Goal: Obtain resource: Download file/media

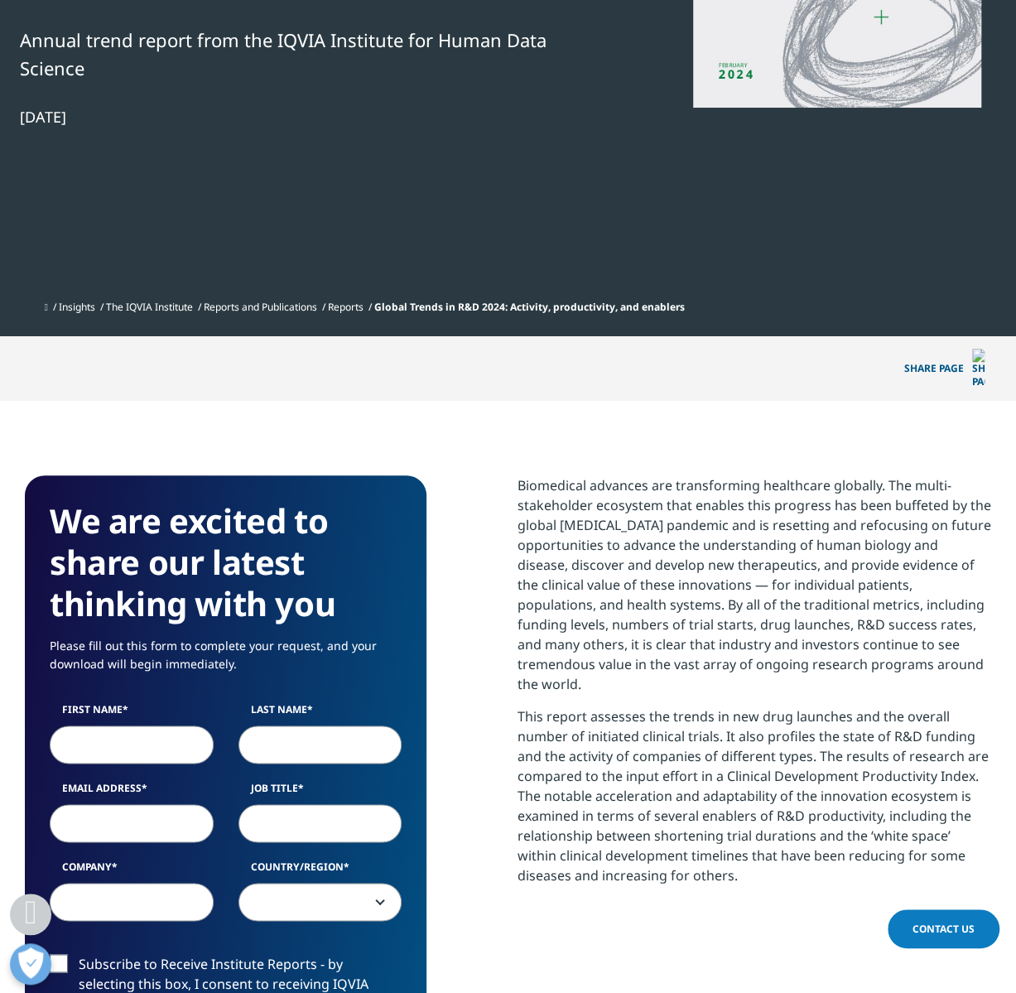
scroll to position [497, 0]
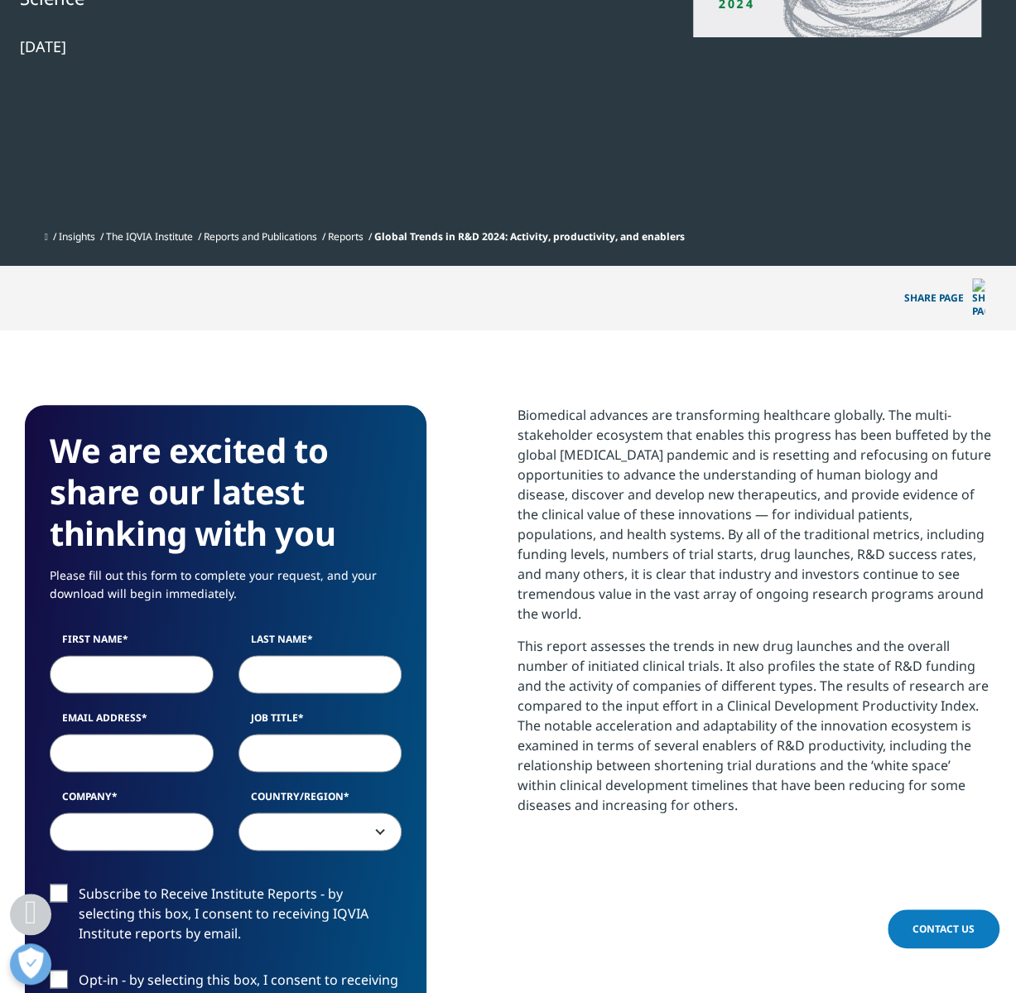
click at [154, 655] on input "First Name" at bounding box center [132, 674] width 164 height 38
type input "[PERSON_NAME]"
type input "[EMAIL_ADDRESS][DOMAIN_NAME]"
select select "[GEOGRAPHIC_DATA]"
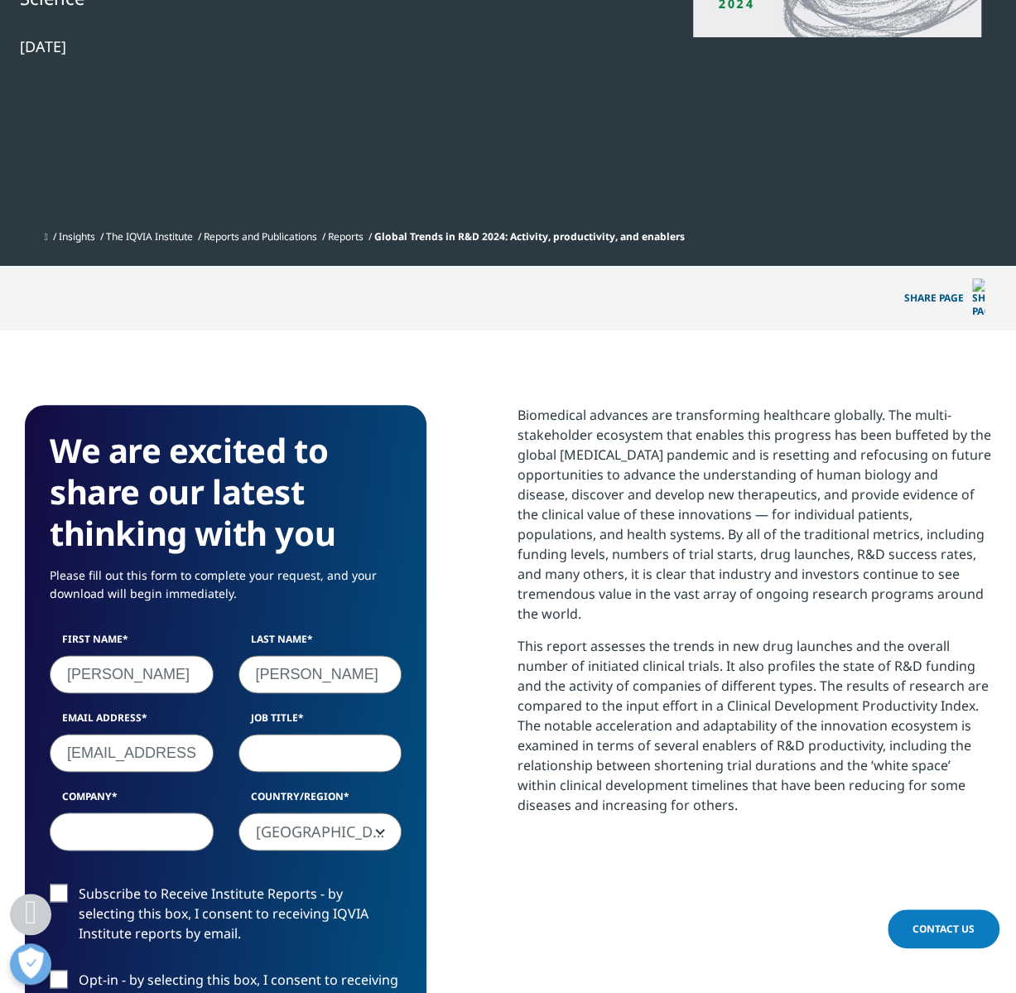
click at [258, 734] on input "Job Title" at bounding box center [321, 753] width 164 height 38
type input "Consultant"
type input "Independent Consulting"
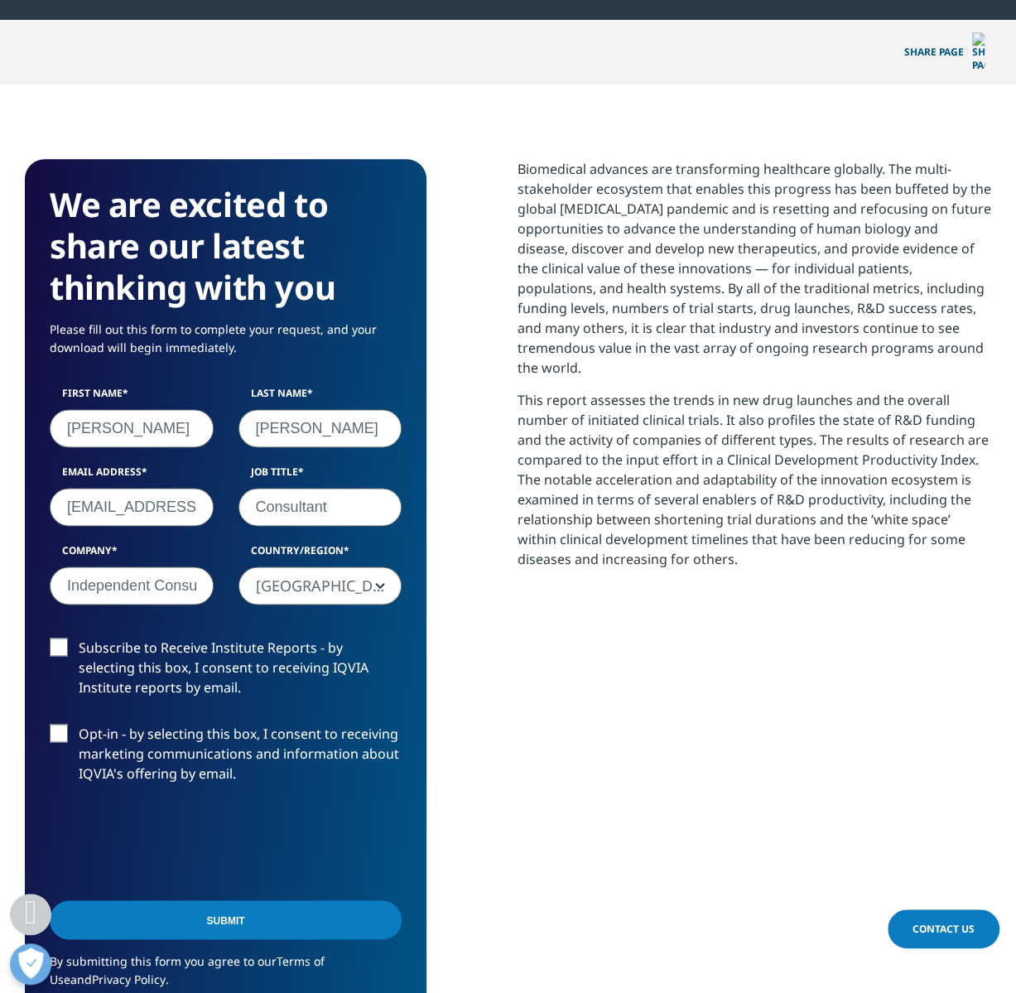
scroll to position [746, 0]
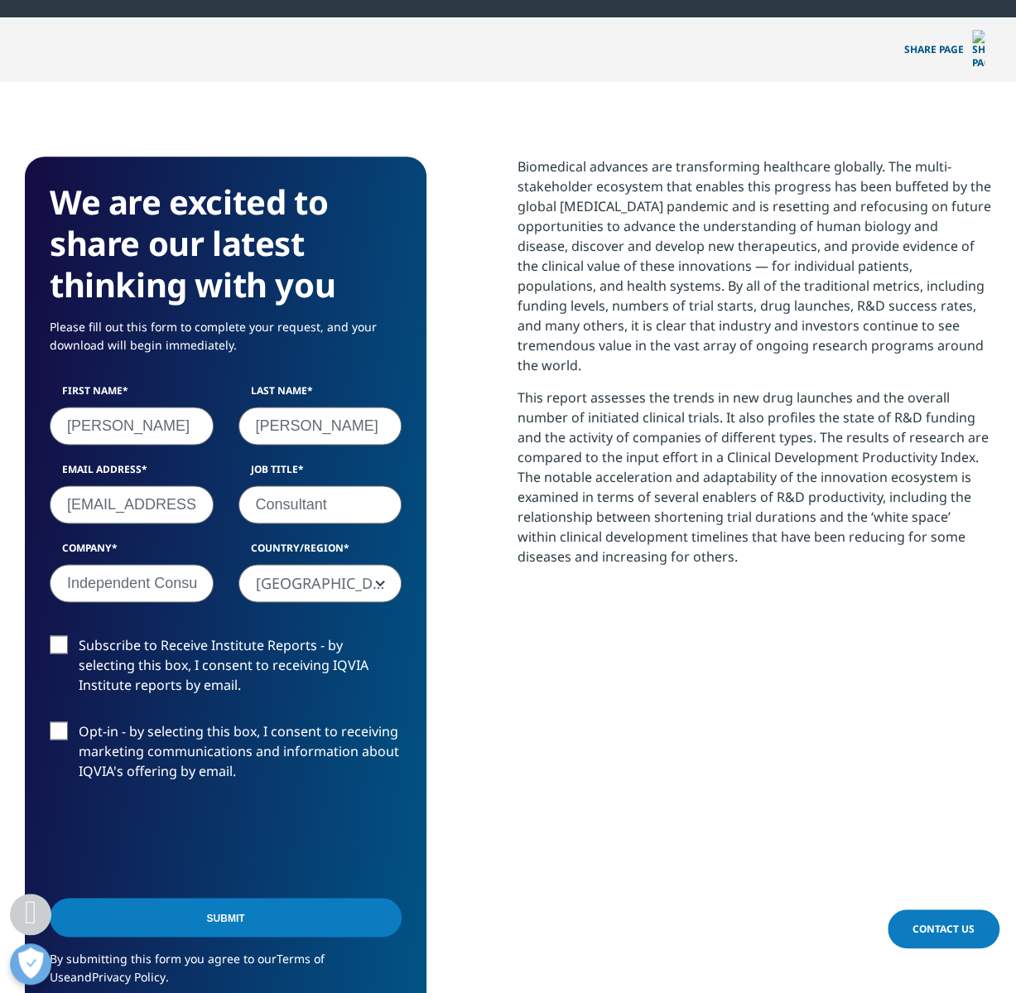
click at [61, 635] on label "Subscribe to Receive Institute Reports - by selecting this box, I consent to re…" at bounding box center [226, 669] width 352 height 69
click at [79, 635] on input "Subscribe to Receive Institute Reports - by selecting this box, I consent to re…" at bounding box center [79, 635] width 0 height 0
click at [126, 485] on input "[EMAIL_ADDRESS][DOMAIN_NAME]" at bounding box center [132, 504] width 164 height 38
type input "[EMAIL_ADDRESS][DOMAIN_NAME]"
click at [62, 722] on label "Opt-in - by selecting this box, I consent to receiving marketing communications…" at bounding box center [226, 756] width 352 height 69
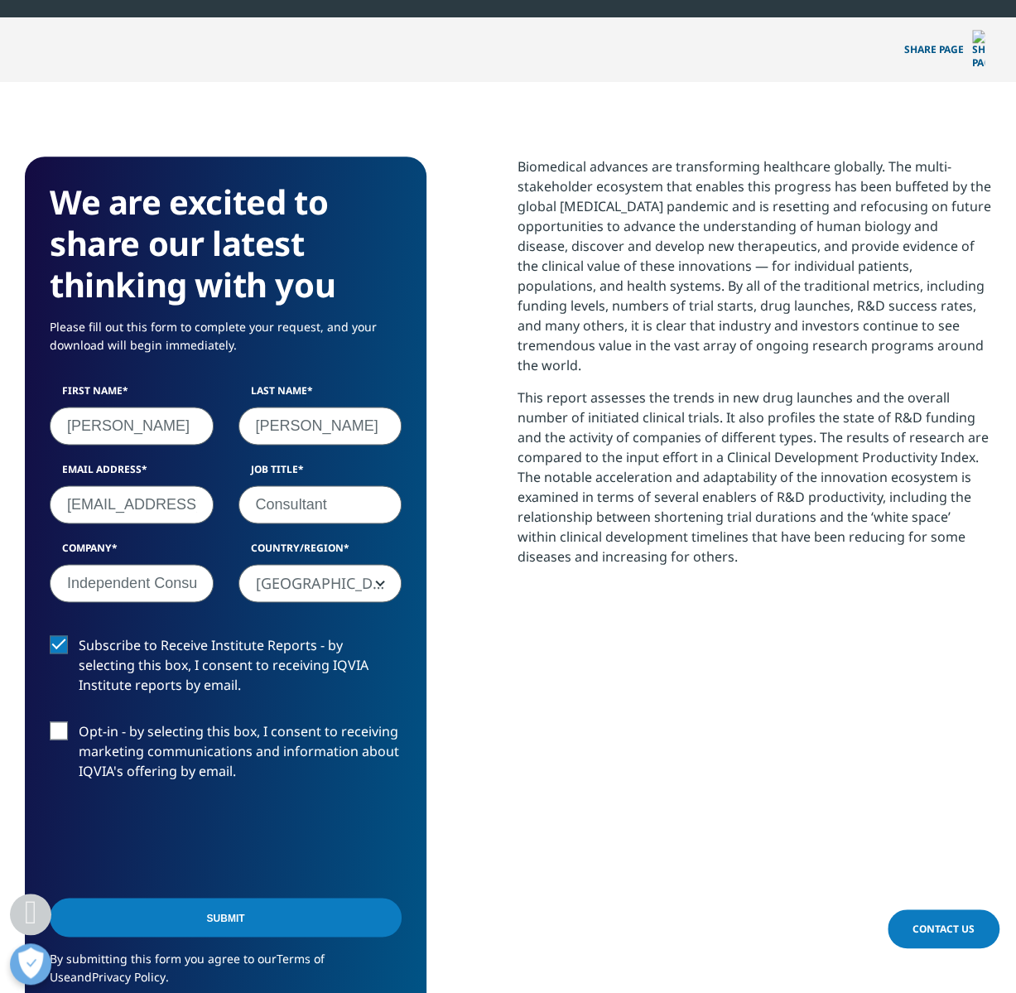
click at [79, 722] on input "Opt-in - by selecting this box, I consent to receiving marketing communications…" at bounding box center [79, 722] width 0 height 0
click at [222, 898] on input "Submit" at bounding box center [226, 917] width 352 height 39
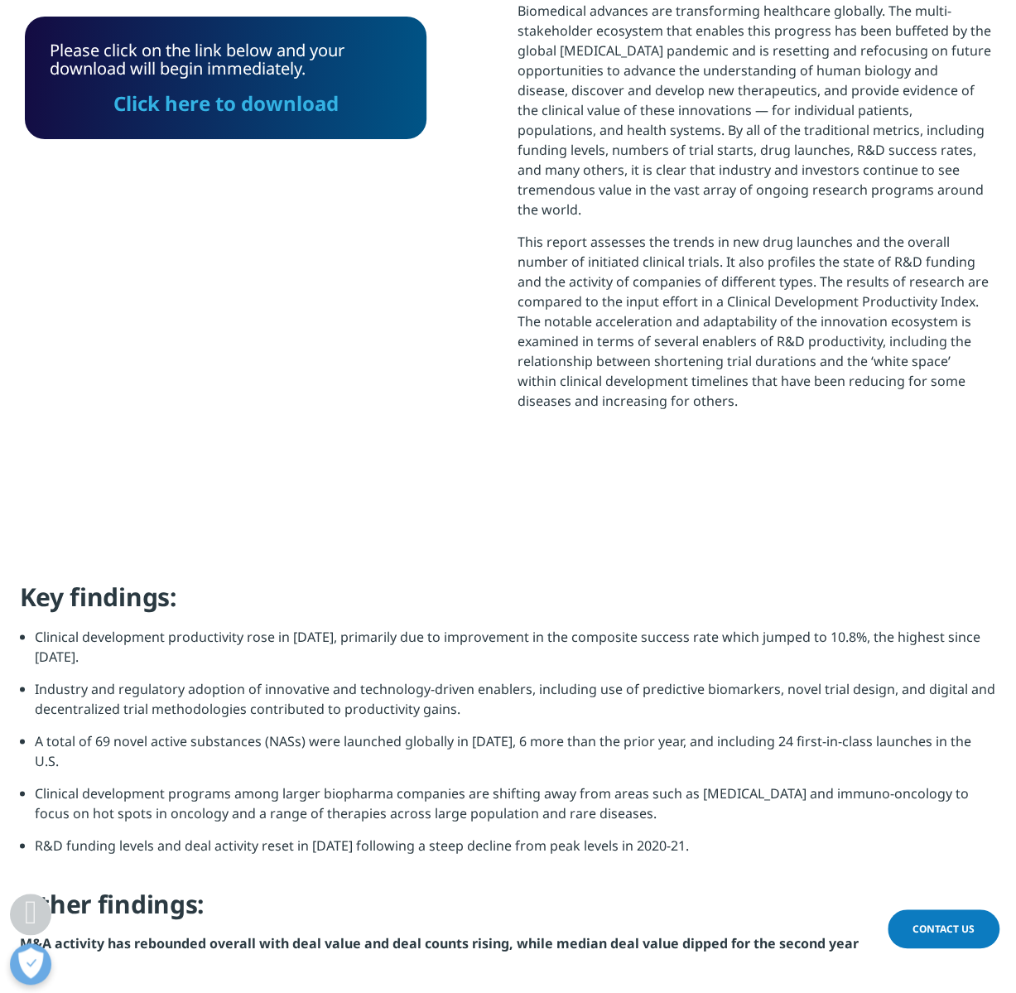
scroll to position [444, 966]
click at [299, 101] on link "Click here to download" at bounding box center [225, 102] width 225 height 27
